Goal: Task Accomplishment & Management: Complete application form

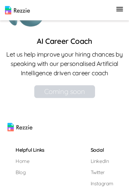
scroll to position [829, 0]
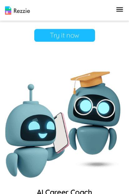
click at [119, 9] on icon "button" at bounding box center [119, 9] width 9 height 9
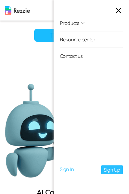
click at [113, 166] on link "Sign Up" at bounding box center [111, 170] width 21 height 9
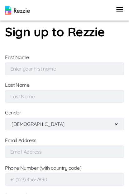
click at [72, 68] on input "First Name" at bounding box center [64, 69] width 119 height 12
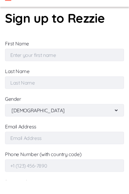
type input "Damola"
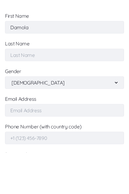
click at [15, 90] on input "Last Name" at bounding box center [64, 96] width 119 height 12
type input "Ojeyemi"
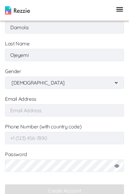
click at [13, 83] on select "[DEMOGRAPHIC_DATA] [DEMOGRAPHIC_DATA]" at bounding box center [64, 83] width 108 height 12
select select "[DEMOGRAPHIC_DATA]"
click at [79, 110] on input "Email Address" at bounding box center [64, 110] width 119 height 12
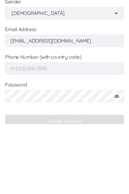
type input "[EMAIL_ADDRESS][DOMAIN_NAME]"
click at [73, 132] on input "Phone Number (with country code)" at bounding box center [64, 138] width 119 height 12
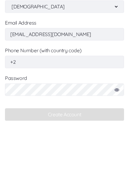
type input "+"
type input "[PHONE_NUMBER]"
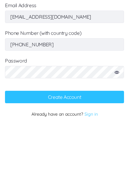
click at [116, 141] on icon at bounding box center [116, 142] width 5 height 3
click at [117, 141] on icon at bounding box center [116, 142] width 5 height 3
click at [81, 161] on button "Create Account" at bounding box center [64, 167] width 119 height 12
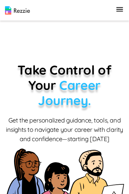
click at [121, 10] on icon "button" at bounding box center [119, 9] width 7 height 4
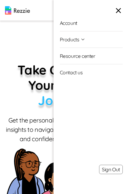
click at [100, 25] on link "Account" at bounding box center [91, 23] width 63 height 16
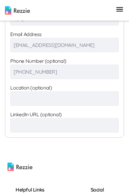
scroll to position [143, 0]
click at [121, 9] on icon "button" at bounding box center [119, 9] width 9 height 9
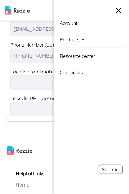
scroll to position [183, 0]
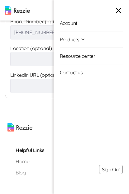
click at [122, 9] on icon "button" at bounding box center [118, 10] width 9 height 9
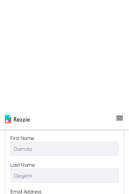
scroll to position [0, 0]
